Goal: Check status: Check status

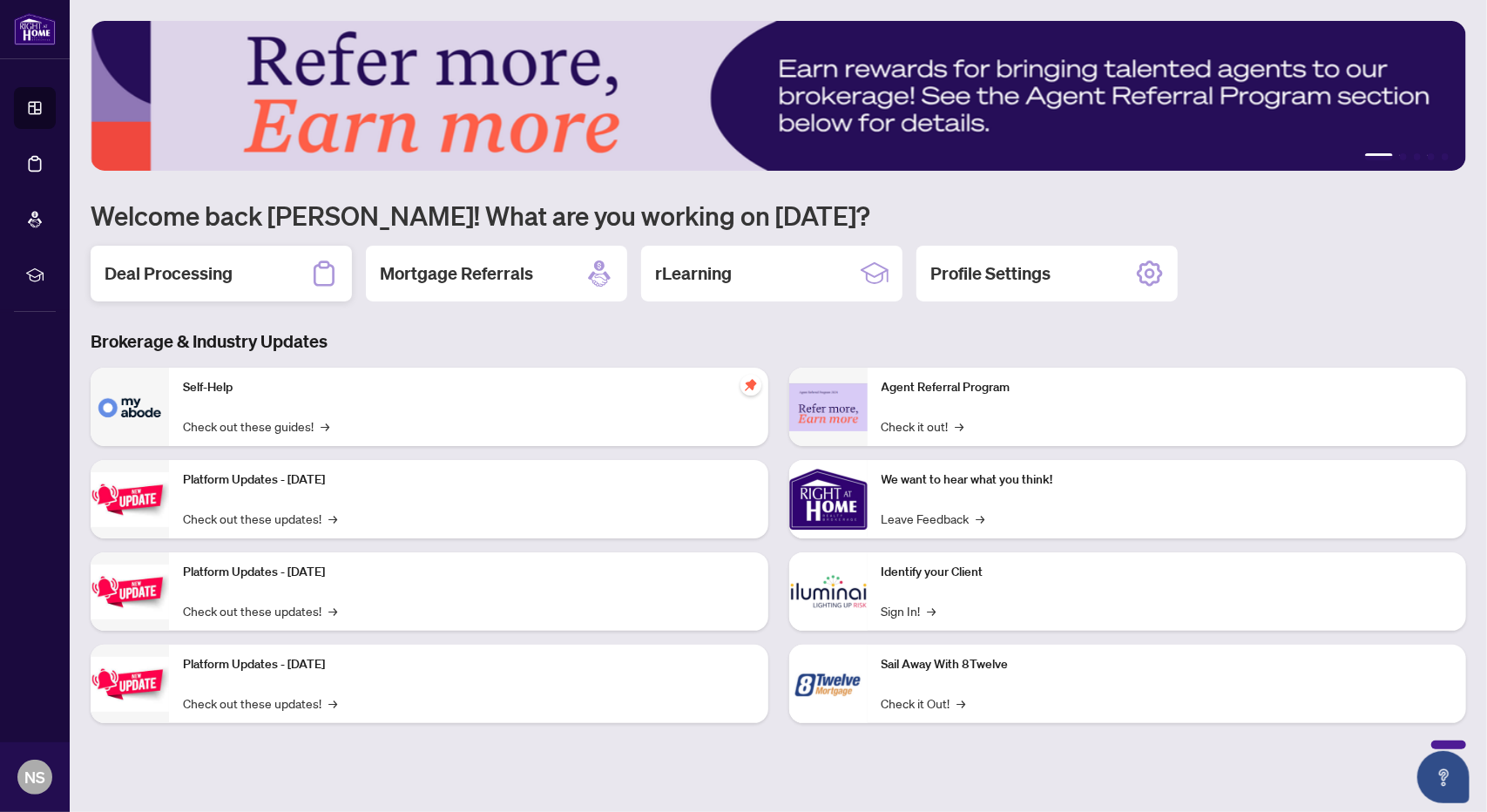
click at [180, 279] on h2 "Deal Processing" at bounding box center [168, 274] width 128 height 25
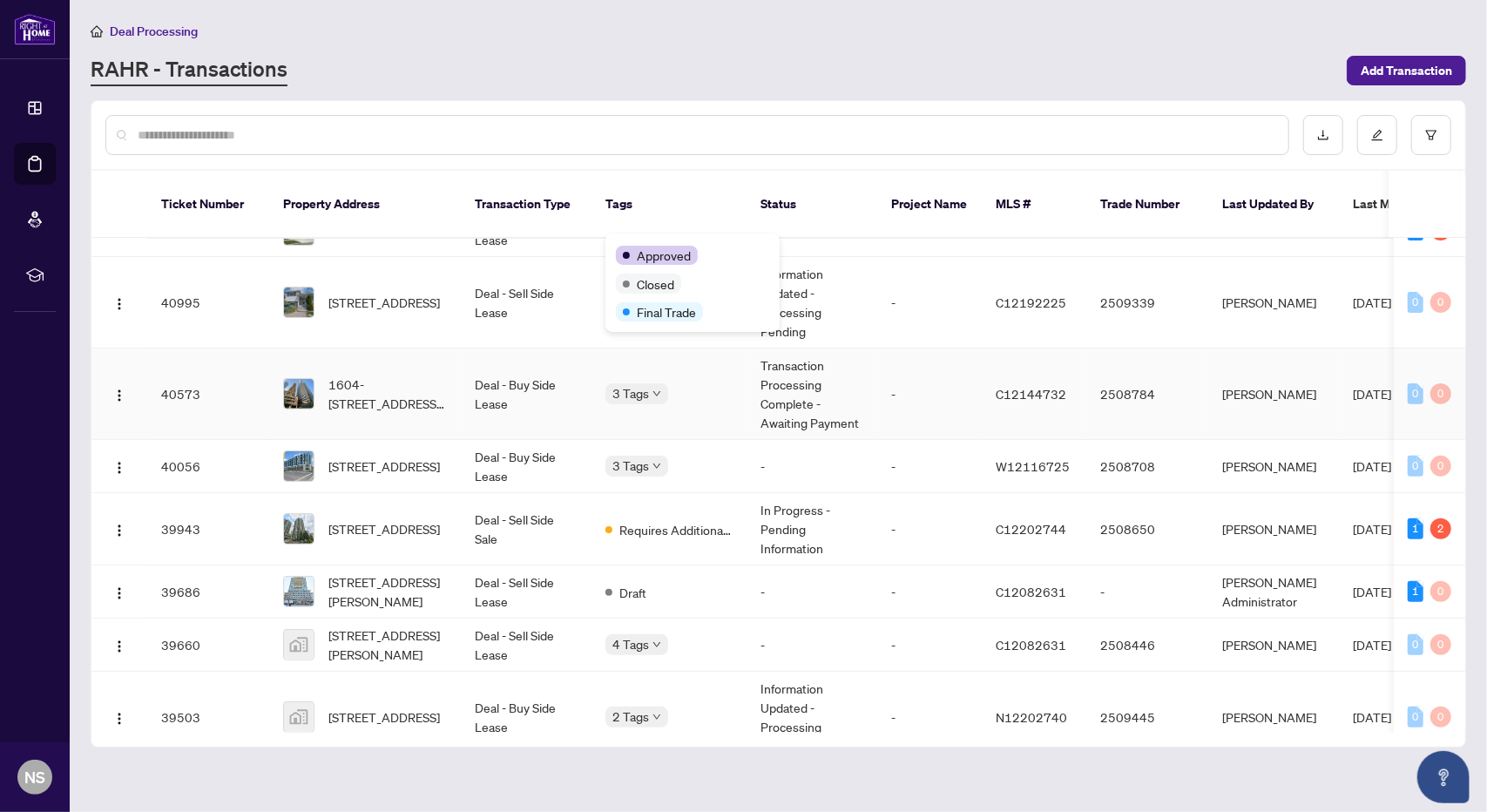
scroll to position [435, 0]
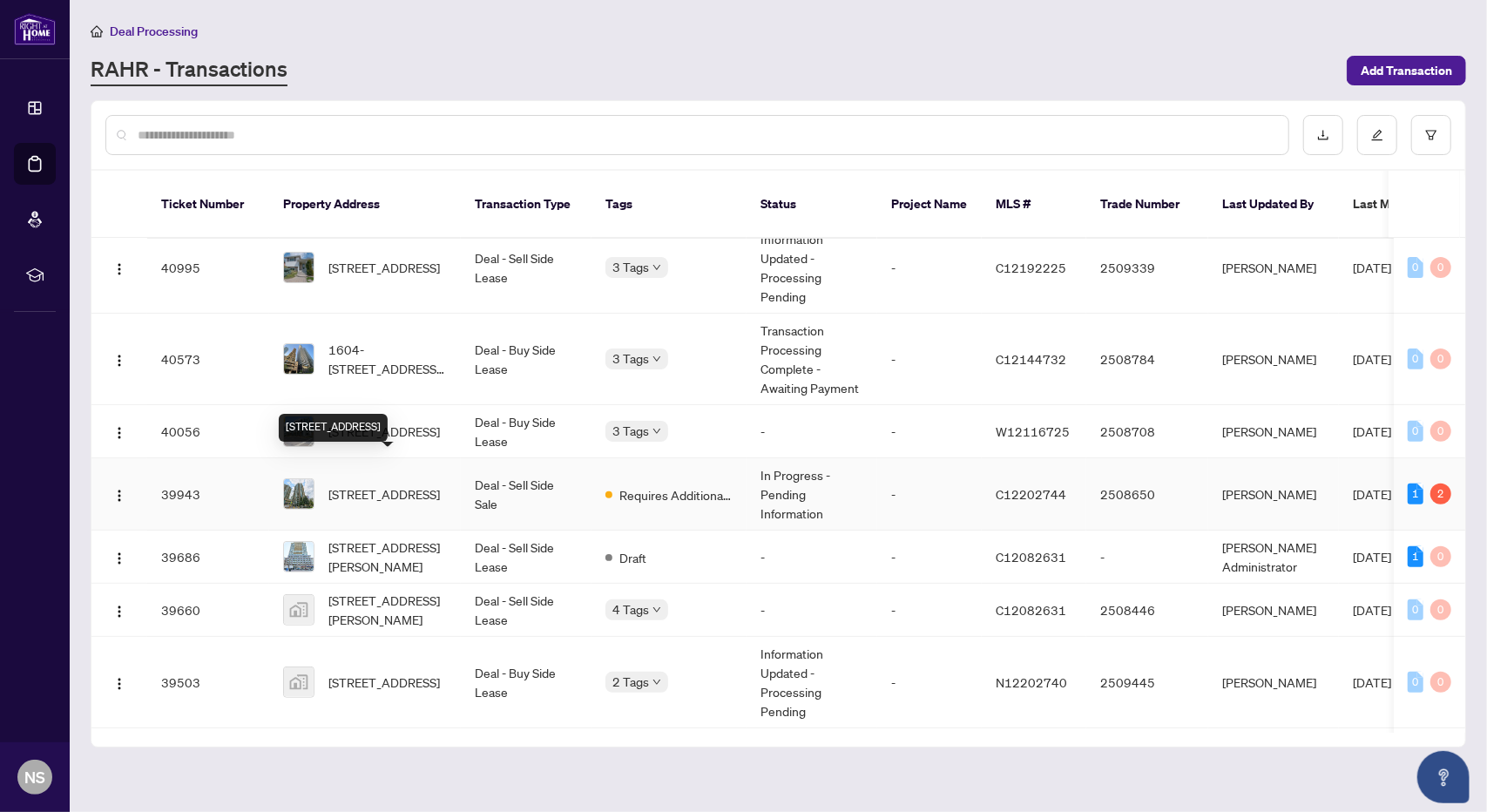
click at [382, 485] on span "903-1 Pemberton Ave, Toronto, Ontario M2M 4K9, Canada" at bounding box center [384, 494] width 112 height 19
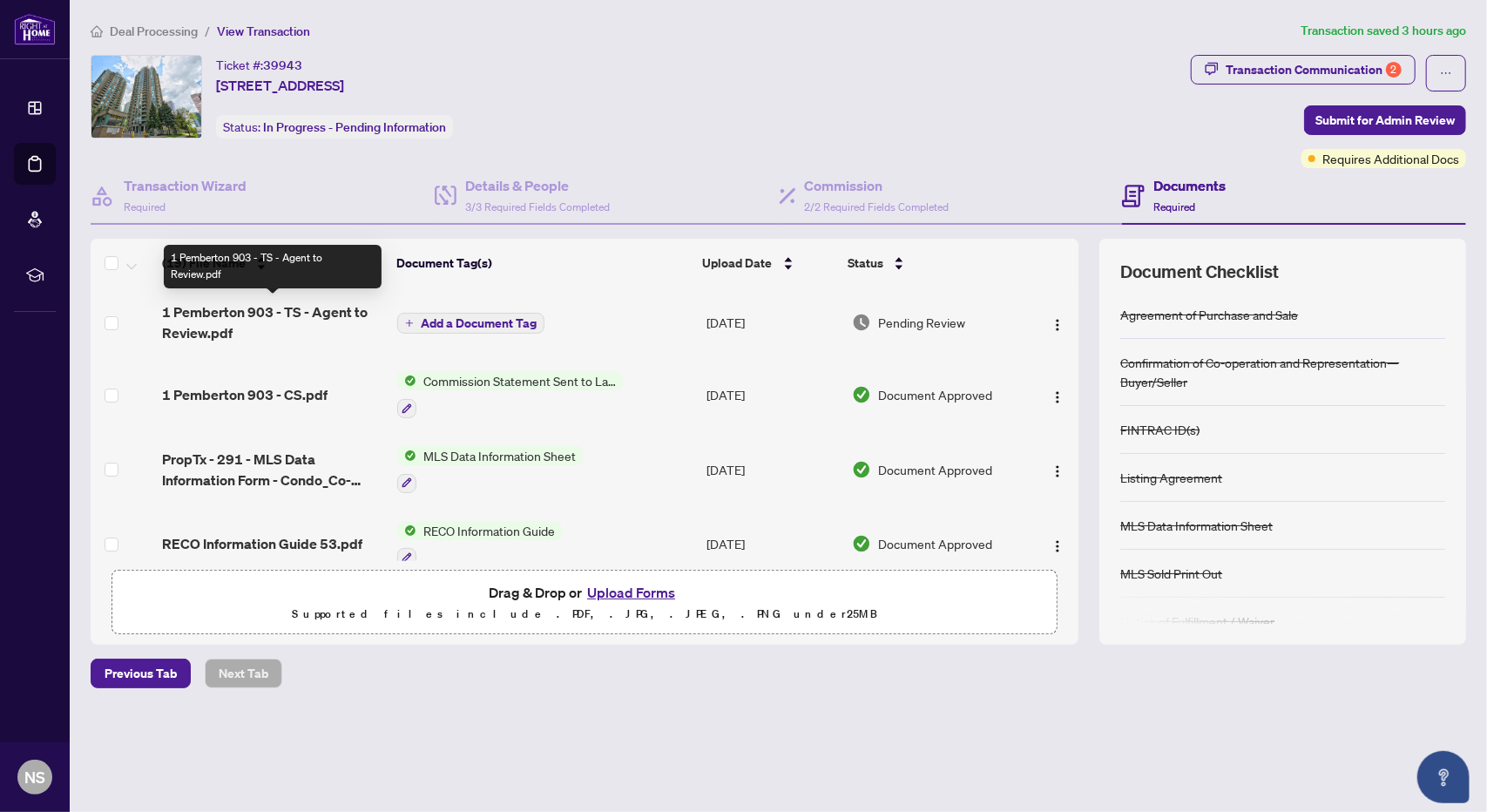
click at [345, 315] on span "1 Pemberton 903 - TS - Agent to Review.pdf" at bounding box center [273, 322] width 222 height 42
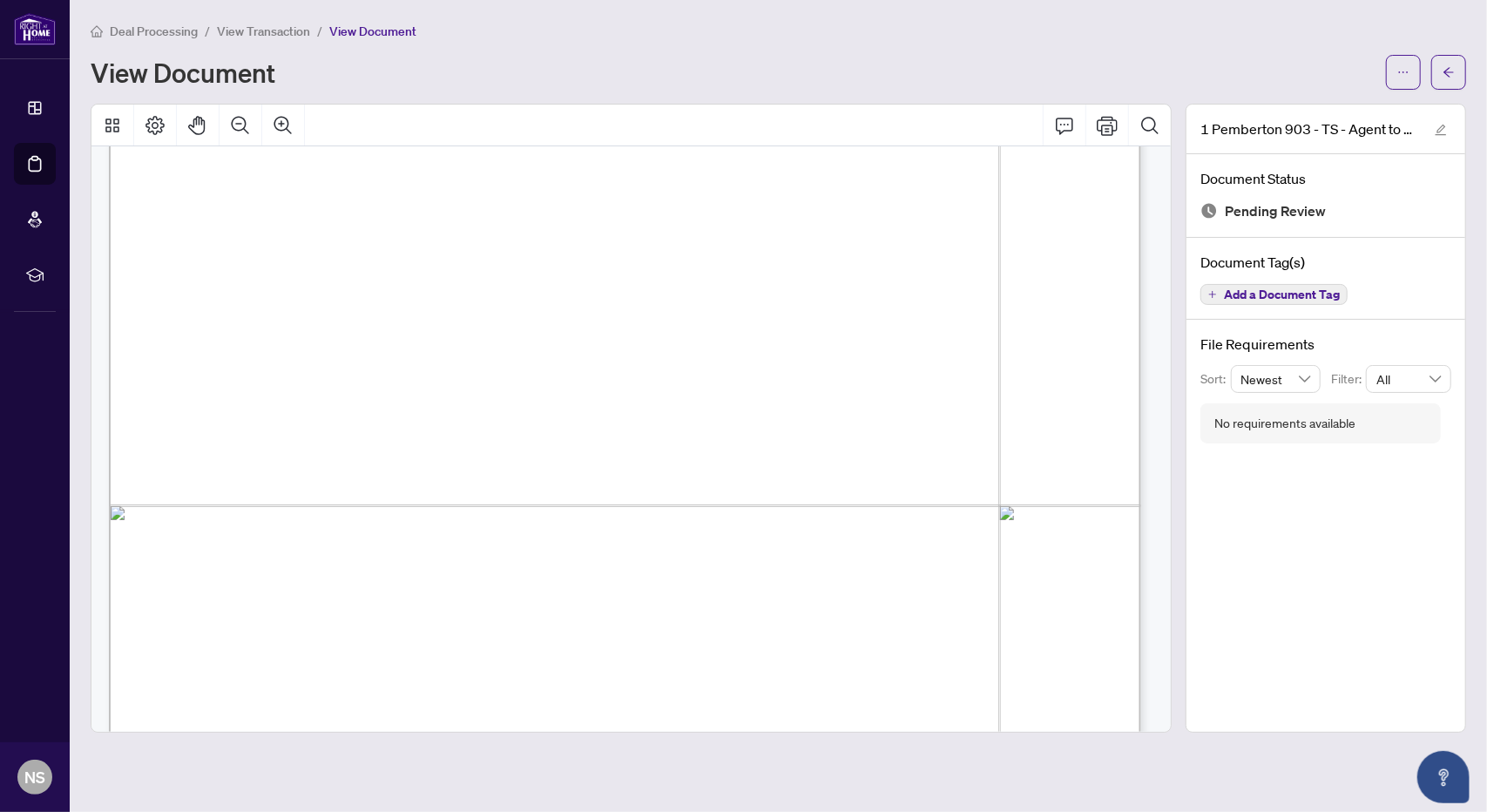
scroll to position [522, 0]
